Goal: Task Accomplishment & Management: Use online tool/utility

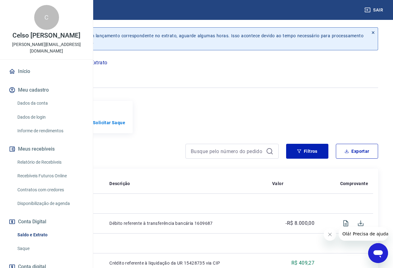
click at [62, 169] on link "Relatório de Recebíveis" at bounding box center [50, 162] width 71 height 13
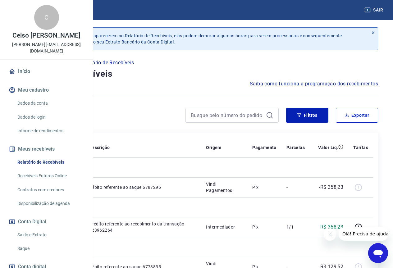
click at [63, 183] on link "Recebíveis Futuros Online" at bounding box center [50, 176] width 71 height 13
